Goal: Entertainment & Leisure: Browse casually

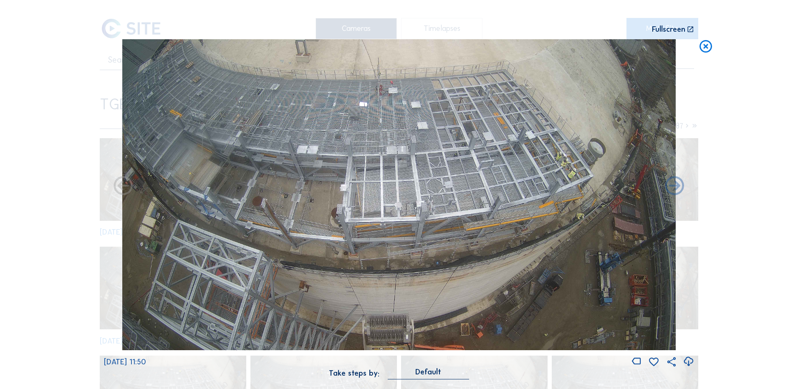
click at [765, 317] on div "Scroll to travel through time | Press 'Alt' Button + Scroll to Zoom | Click and…" at bounding box center [399, 194] width 798 height 389
click at [708, 48] on icon at bounding box center [705, 46] width 15 height 15
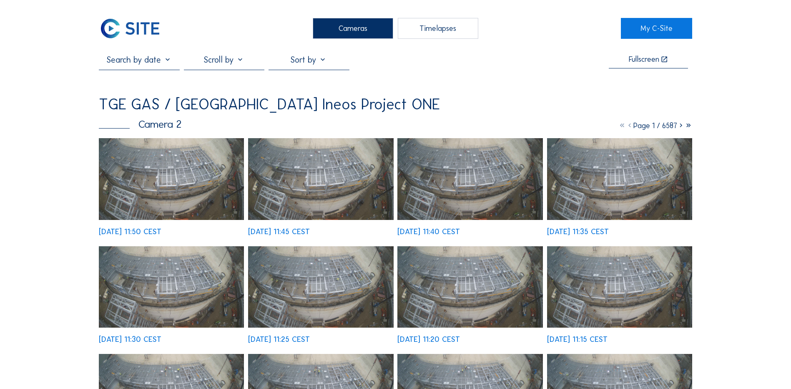
click at [350, 31] on div "Cameras" at bounding box center [353, 28] width 81 height 21
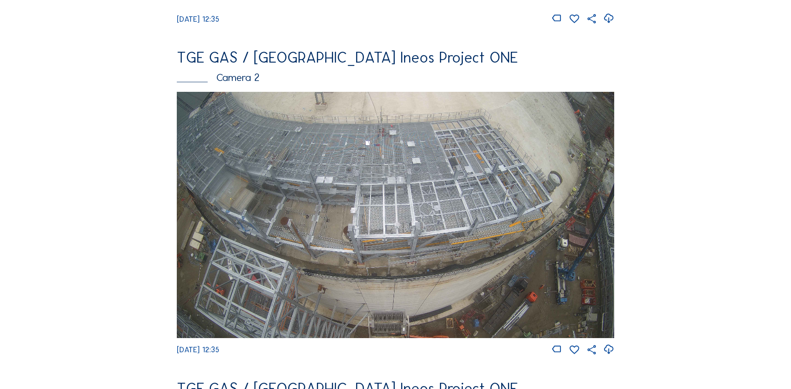
scroll to position [375, 0]
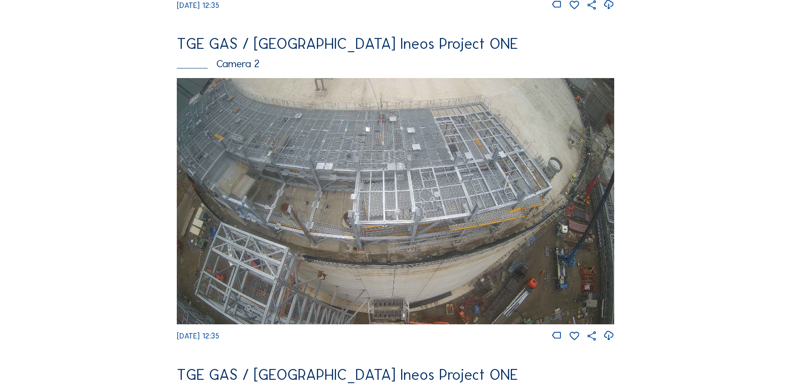
click at [439, 186] on img at bounding box center [396, 201] width 438 height 246
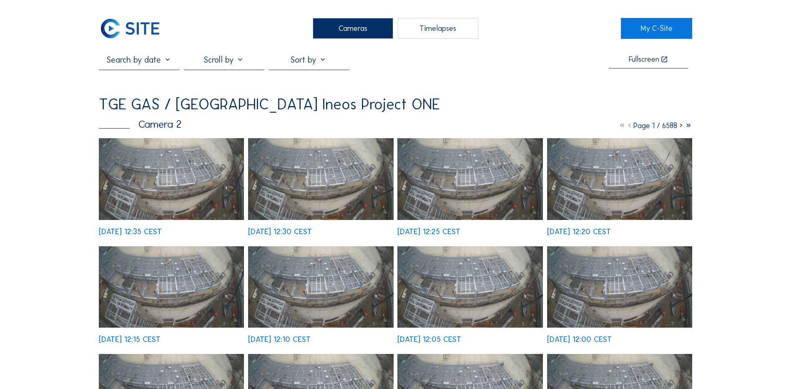
click at [167, 175] on img at bounding box center [171, 179] width 145 height 82
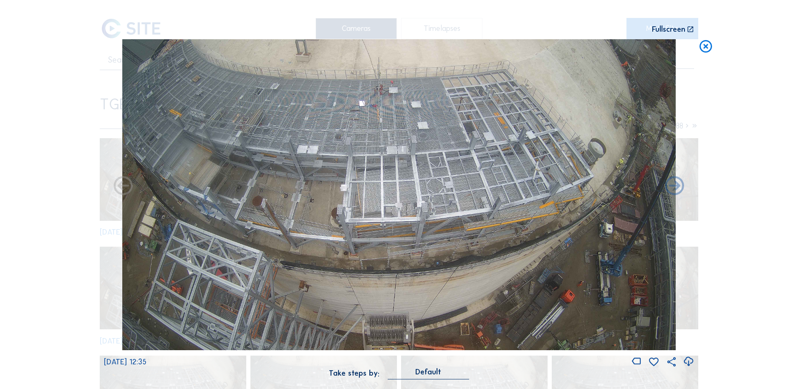
click at [686, 359] on icon at bounding box center [688, 362] width 11 height 14
click at [708, 46] on icon at bounding box center [705, 46] width 15 height 15
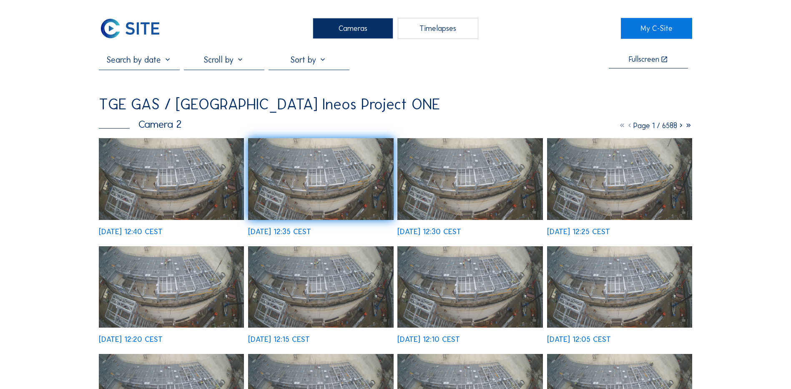
click at [356, 30] on div "Cameras" at bounding box center [353, 28] width 81 height 21
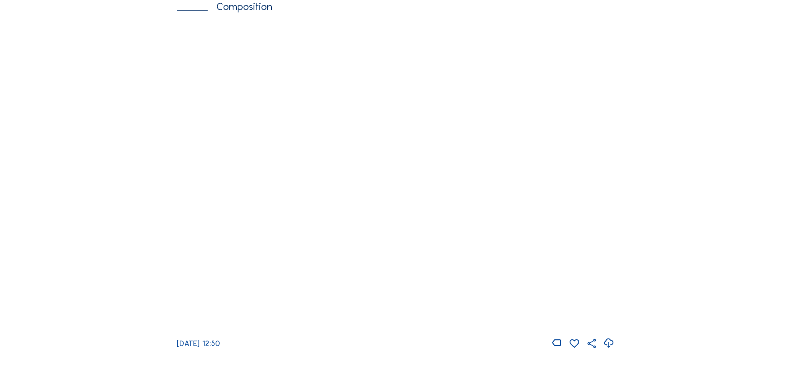
scroll to position [1118, 0]
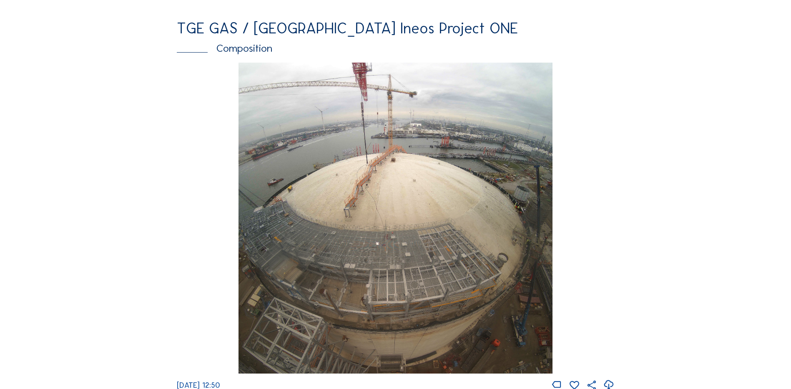
click at [408, 239] on img at bounding box center [396, 218] width 314 height 311
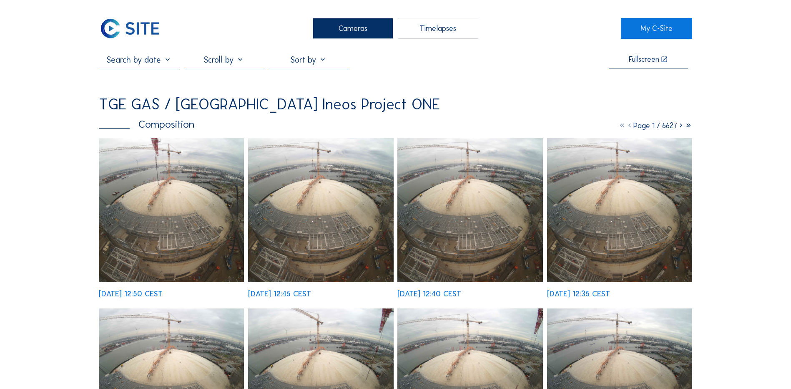
click at [187, 214] on img at bounding box center [171, 210] width 145 height 144
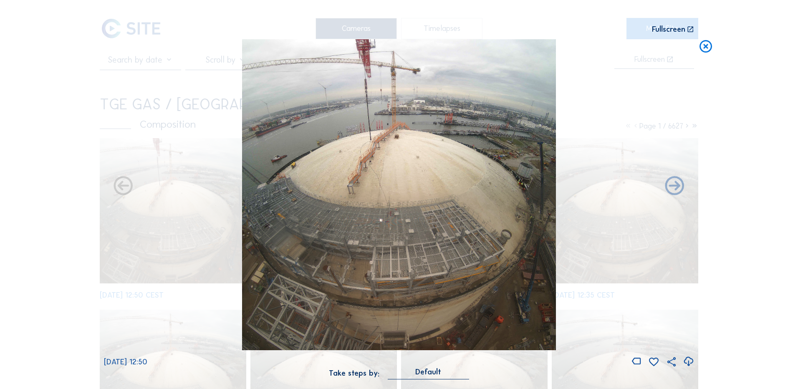
click at [689, 361] on icon at bounding box center [688, 362] width 11 height 14
click at [60, 190] on div "Scroll to travel through time | Press 'Alt' Button + Scroll to Zoom | Click and…" at bounding box center [399, 194] width 798 height 389
click at [708, 46] on icon at bounding box center [705, 46] width 15 height 15
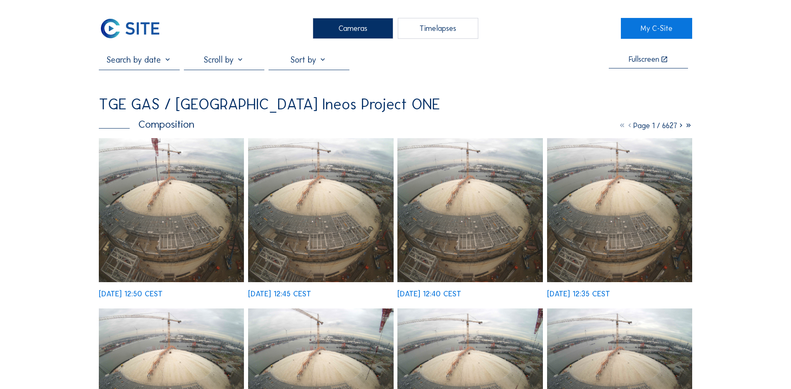
click at [365, 27] on div "Cameras" at bounding box center [353, 28] width 81 height 21
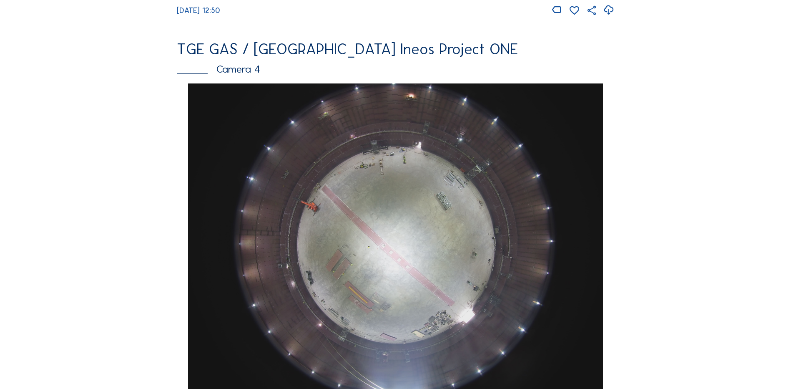
scroll to position [367, 0]
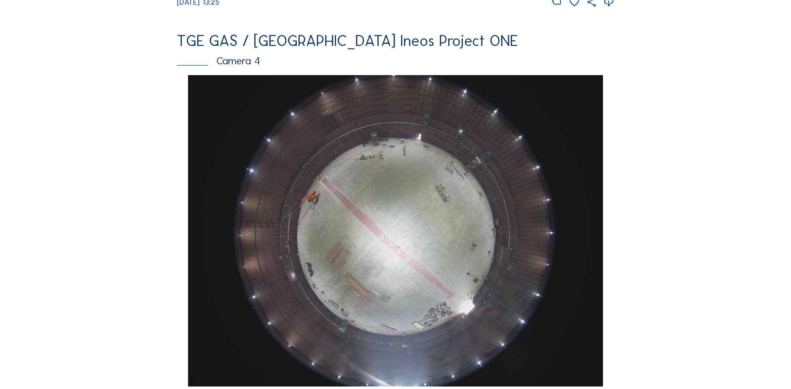
scroll to position [751, 0]
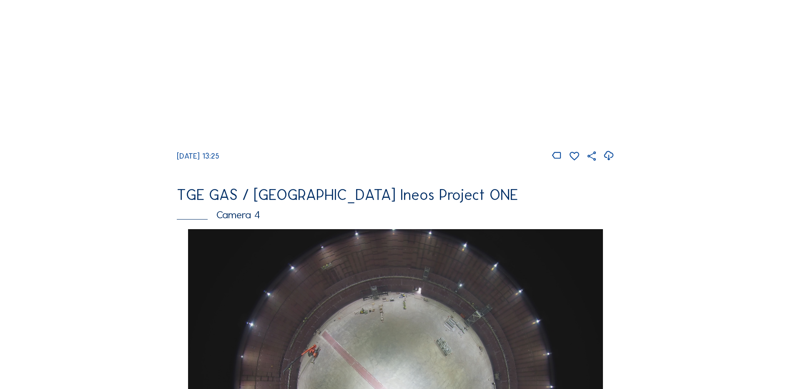
scroll to position [584, 0]
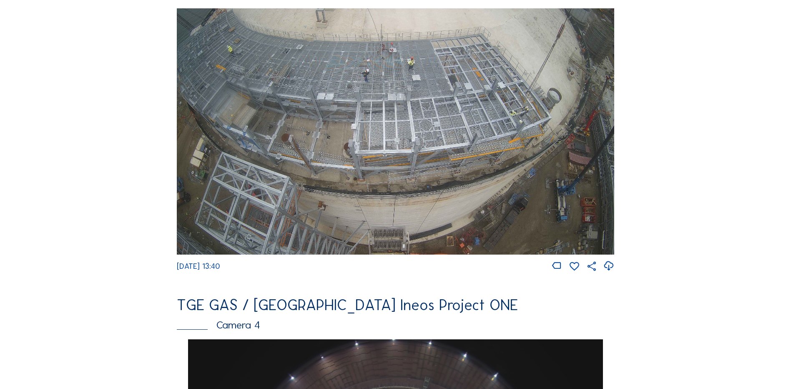
scroll to position [459, 0]
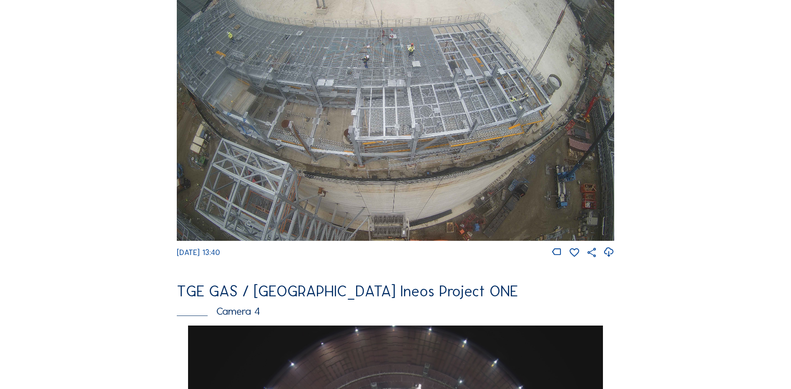
click at [610, 258] on icon at bounding box center [608, 252] width 11 height 14
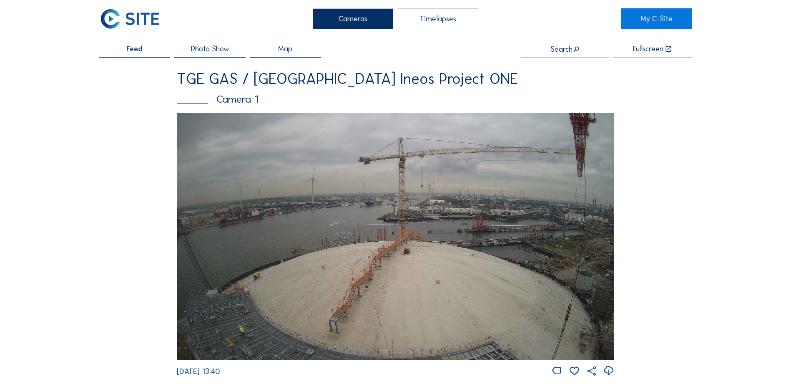
scroll to position [0, 0]
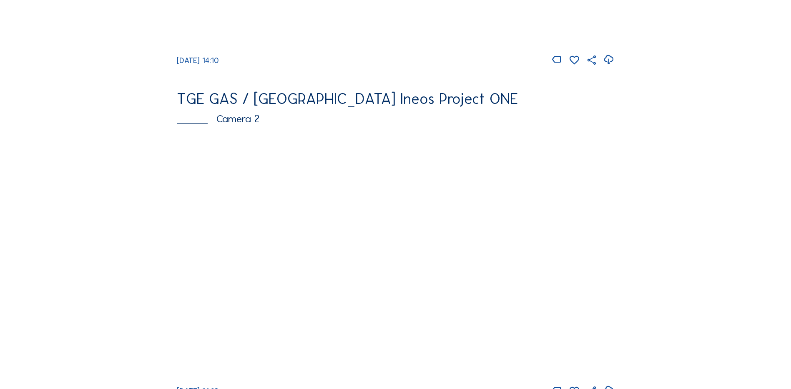
scroll to position [334, 0]
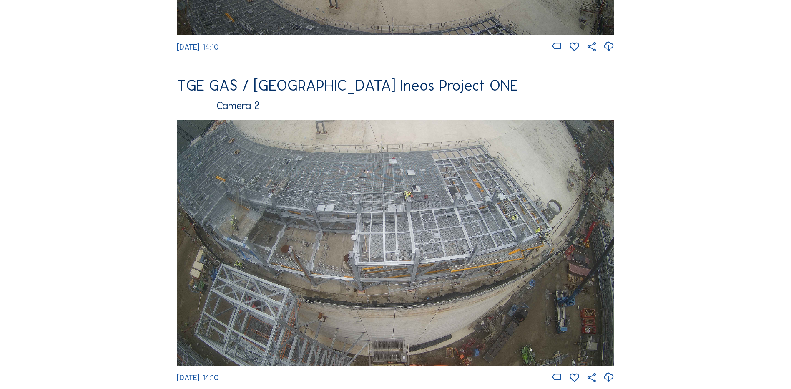
click at [364, 189] on img at bounding box center [396, 243] width 438 height 246
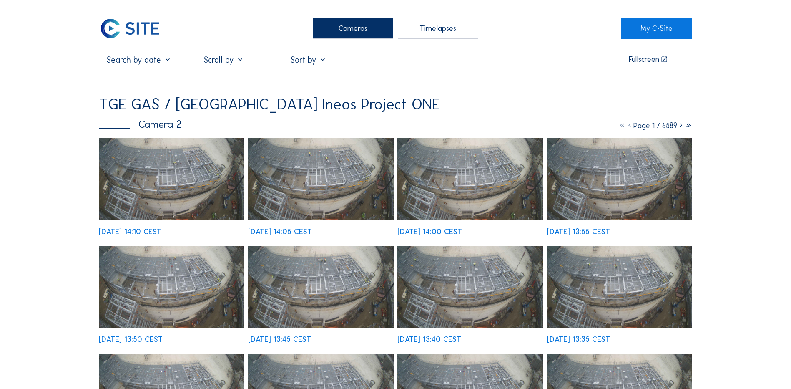
click at [181, 169] on img at bounding box center [171, 179] width 145 height 82
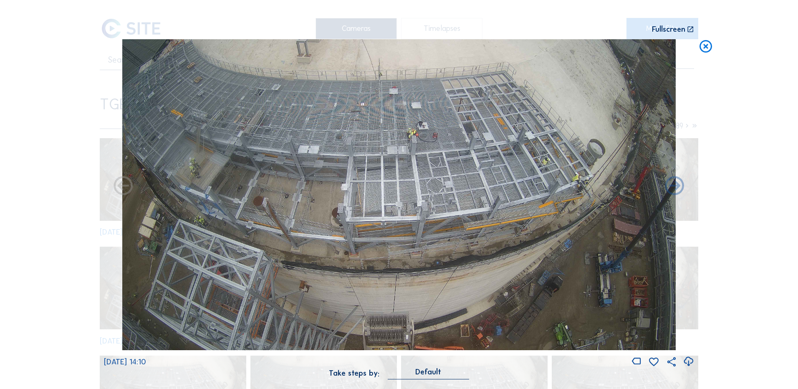
click at [689, 362] on icon at bounding box center [688, 362] width 11 height 14
click at [35, 99] on div "Scroll to travel through time | Press 'Alt' Button + Scroll to Zoom | Click and…" at bounding box center [399, 194] width 798 height 389
click at [705, 46] on icon at bounding box center [705, 46] width 15 height 15
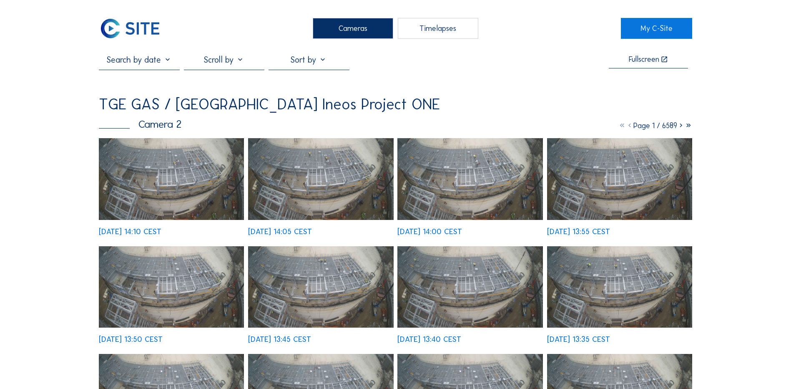
click at [358, 28] on div "Cameras" at bounding box center [353, 28] width 81 height 21
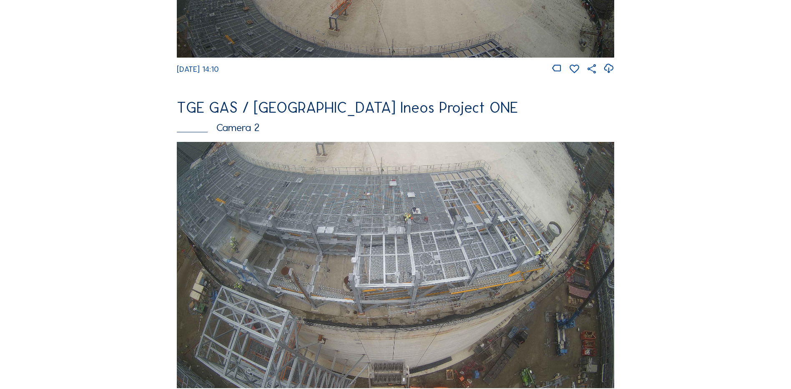
scroll to position [417, 0]
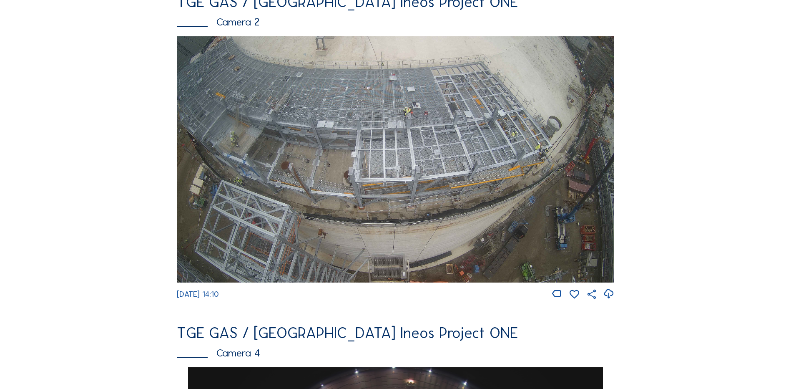
click at [443, 138] on img at bounding box center [396, 159] width 438 height 246
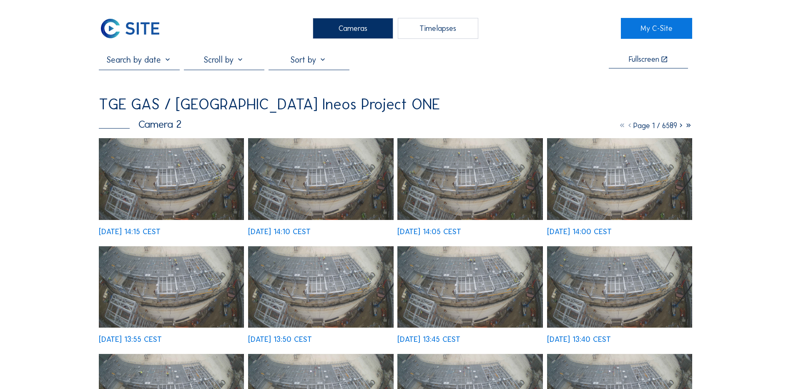
click at [179, 187] on img at bounding box center [171, 179] width 145 height 82
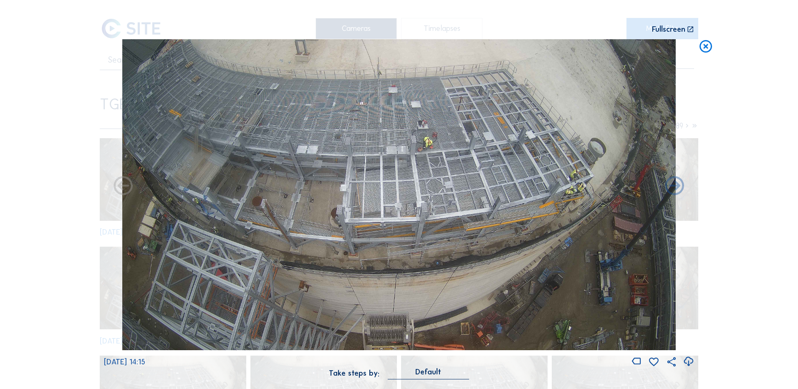
click at [689, 362] on icon at bounding box center [688, 362] width 11 height 14
click at [54, 176] on div "Scroll to travel through time | Press 'Alt' Button + Scroll to Zoom | Click and…" at bounding box center [399, 194] width 798 height 389
click at [705, 46] on icon at bounding box center [705, 46] width 15 height 15
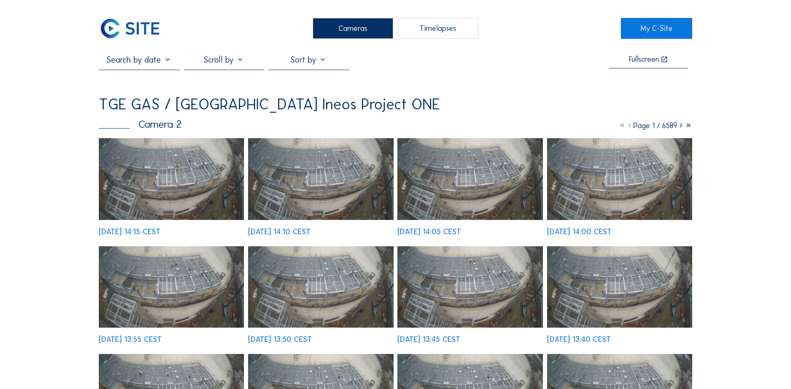
click at [361, 22] on div "Cameras" at bounding box center [353, 28] width 81 height 21
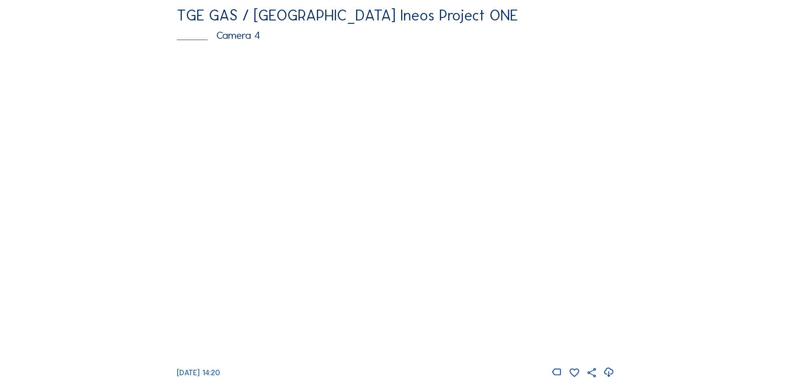
scroll to position [751, 0]
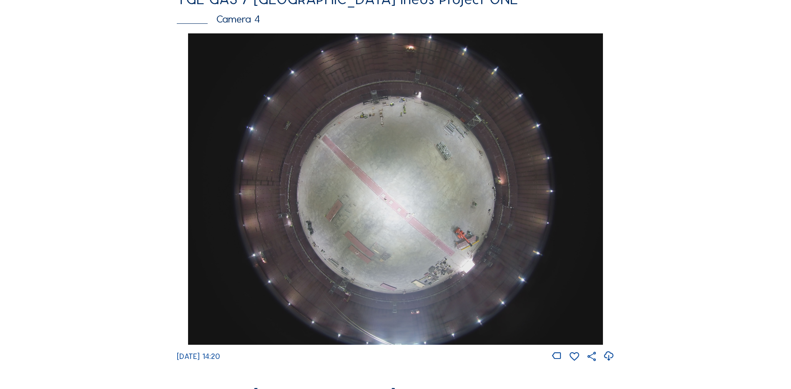
click at [390, 184] on img at bounding box center [395, 188] width 415 height 311
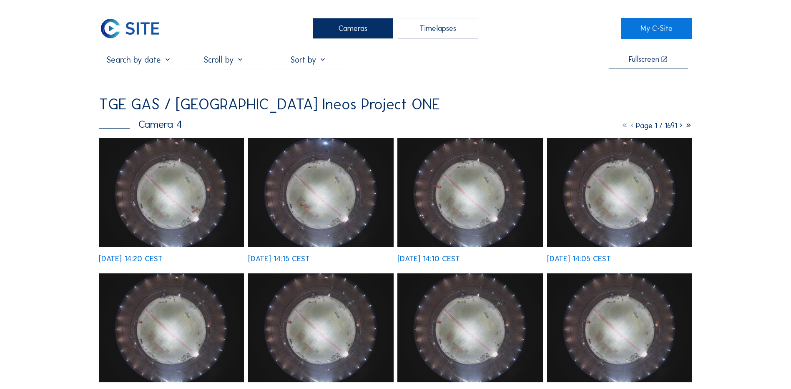
click at [168, 190] on img at bounding box center [171, 192] width 145 height 109
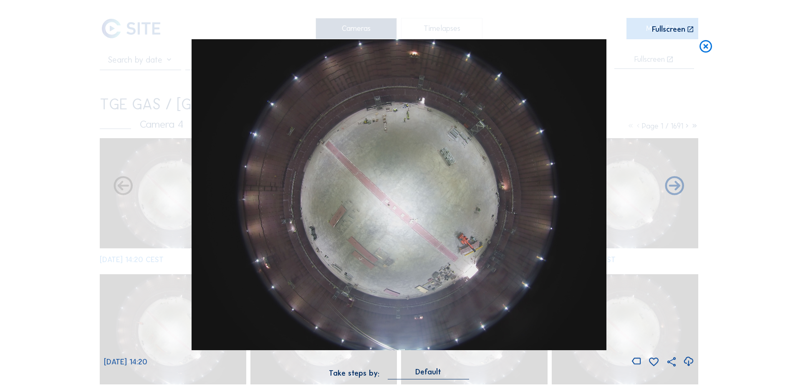
click at [689, 361] on icon at bounding box center [688, 362] width 11 height 14
